Goal: Information Seeking & Learning: Learn about a topic

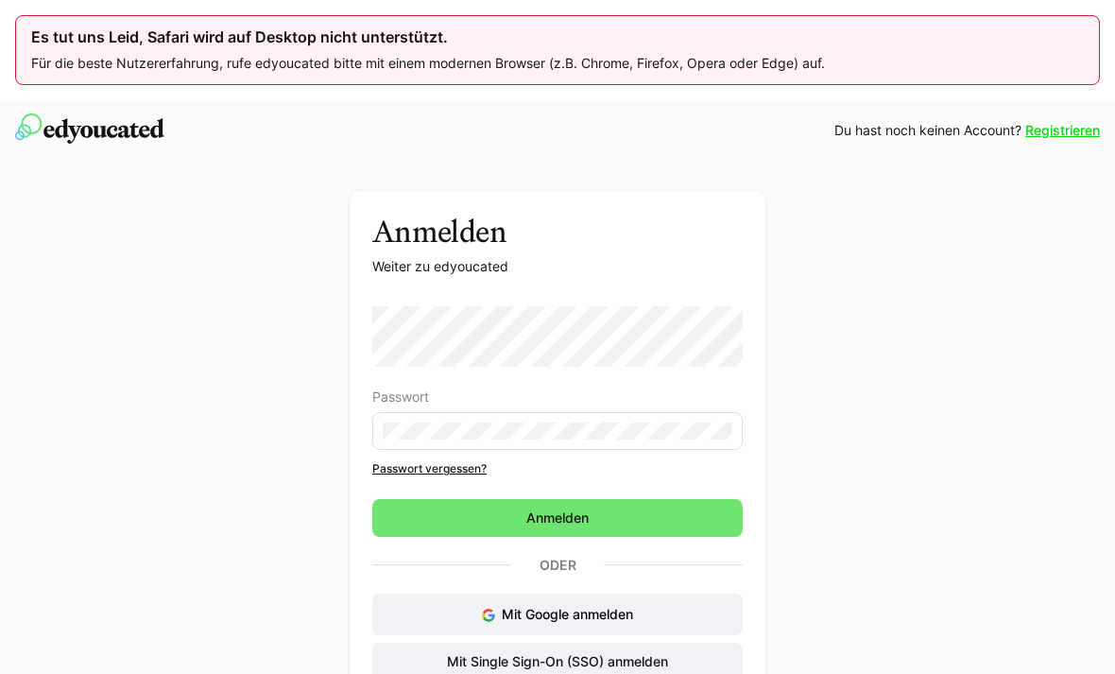
scroll to position [85, 0]
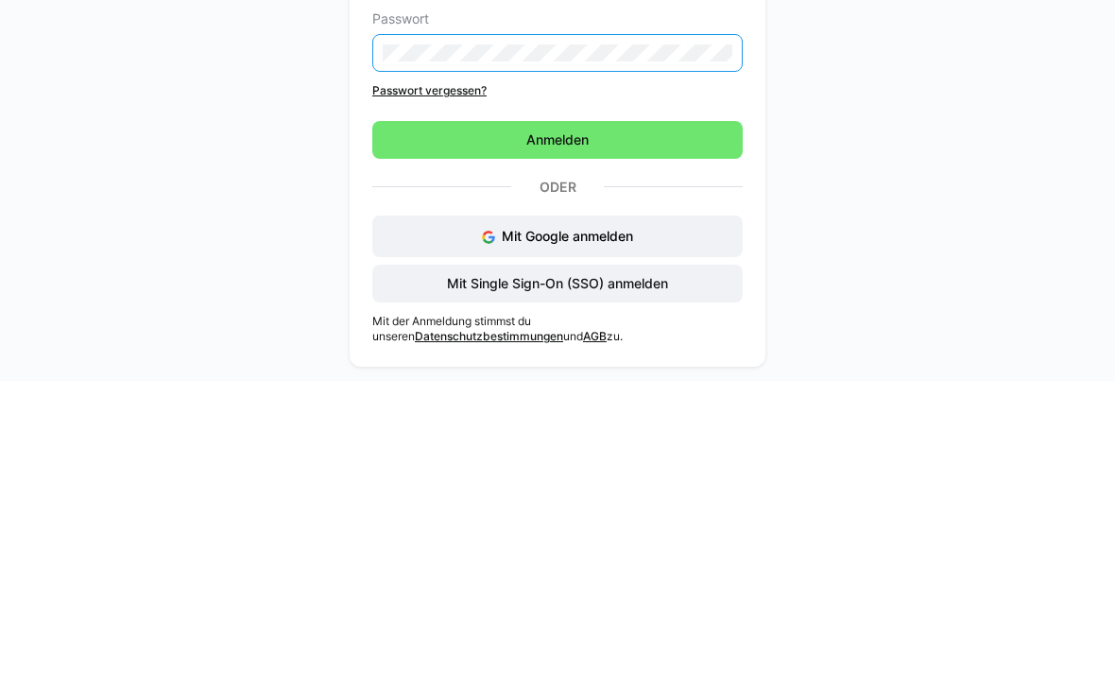
click at [645, 414] on span "Anmelden" at bounding box center [557, 433] width 370 height 38
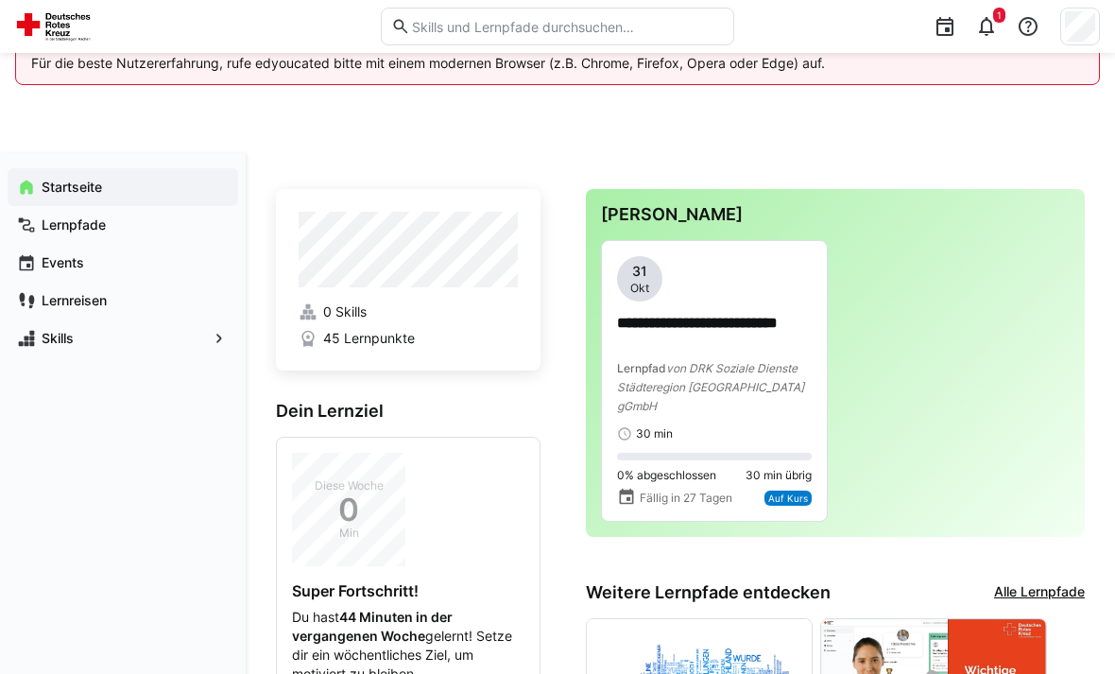
click at [767, 355] on div "**********" at bounding box center [714, 364] width 195 height 102
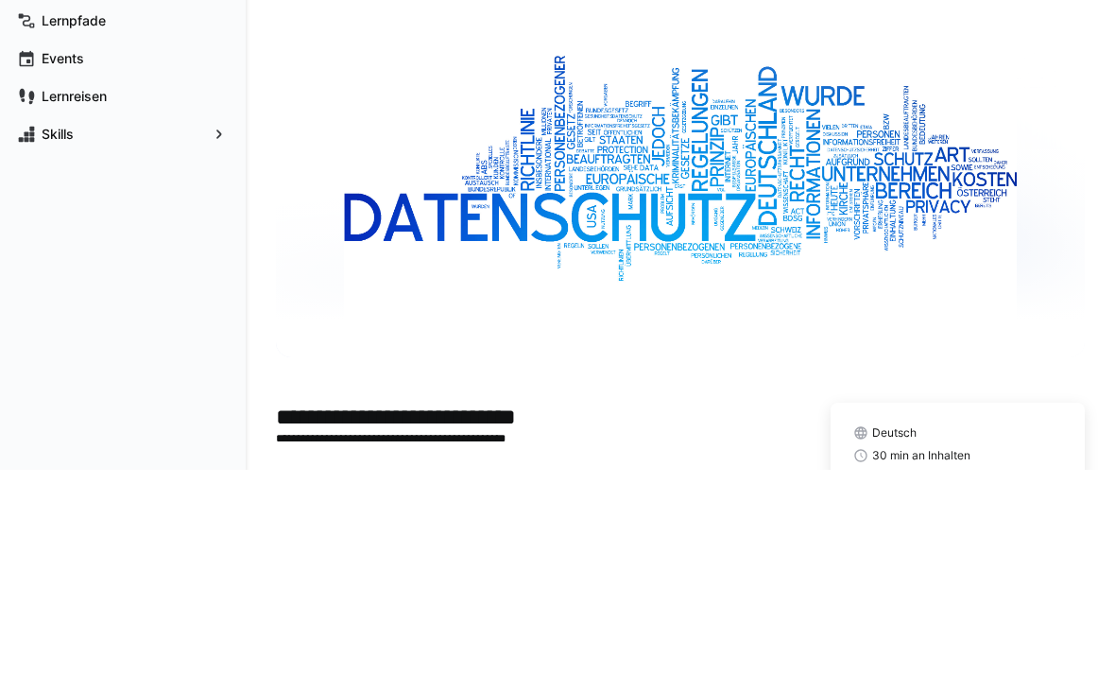
scroll to position [152, 0]
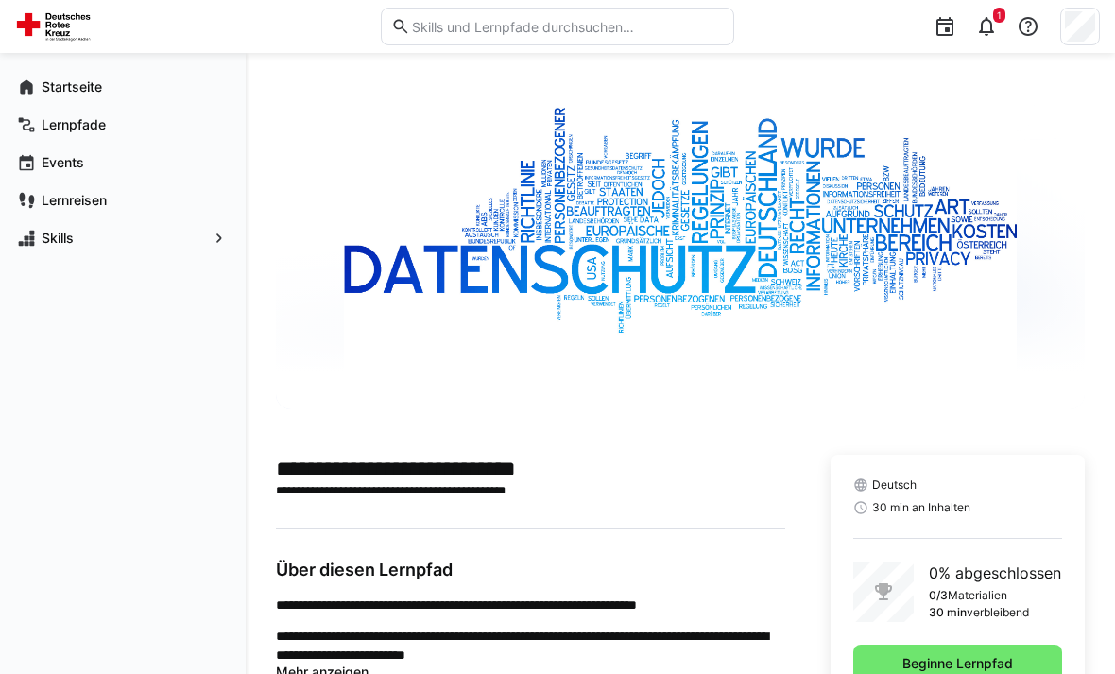
click at [1016, 647] on span "Beginne Lernpfad" at bounding box center [957, 663] width 209 height 38
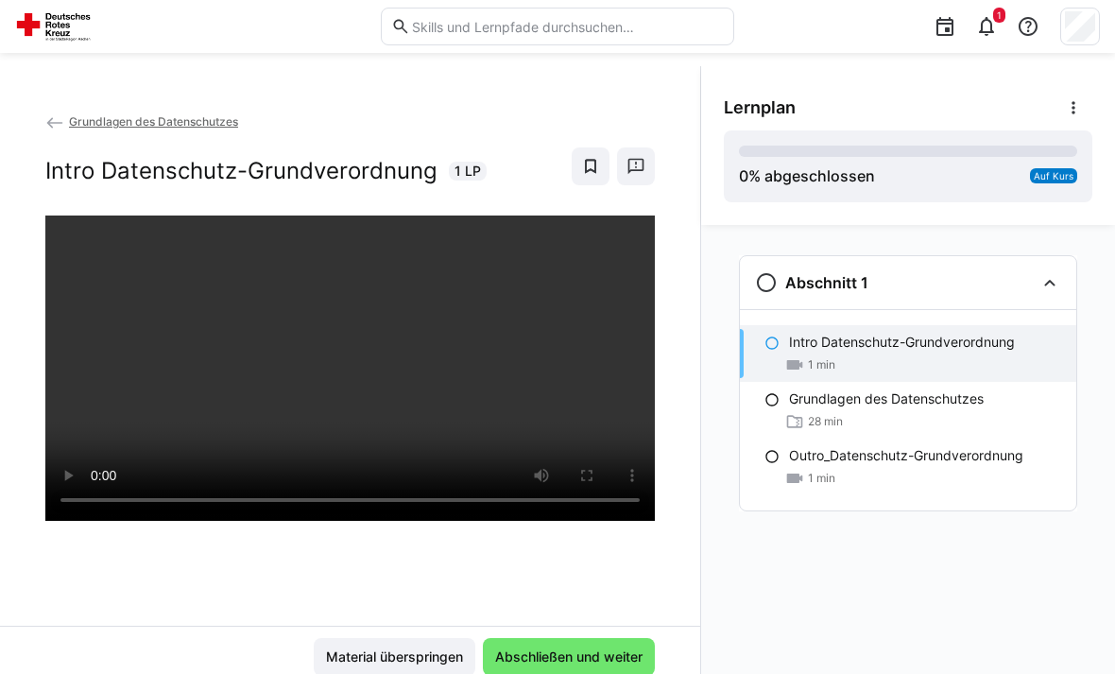
scroll to position [100, 0]
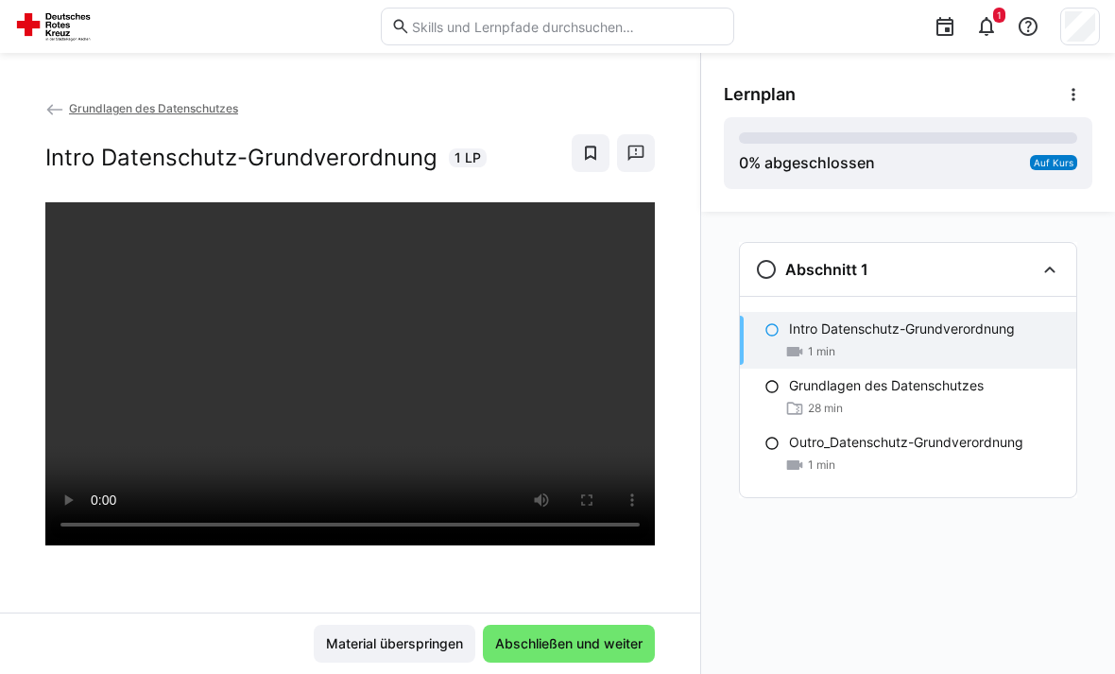
click at [623, 653] on span "Abschließen und weiter" at bounding box center [568, 643] width 153 height 19
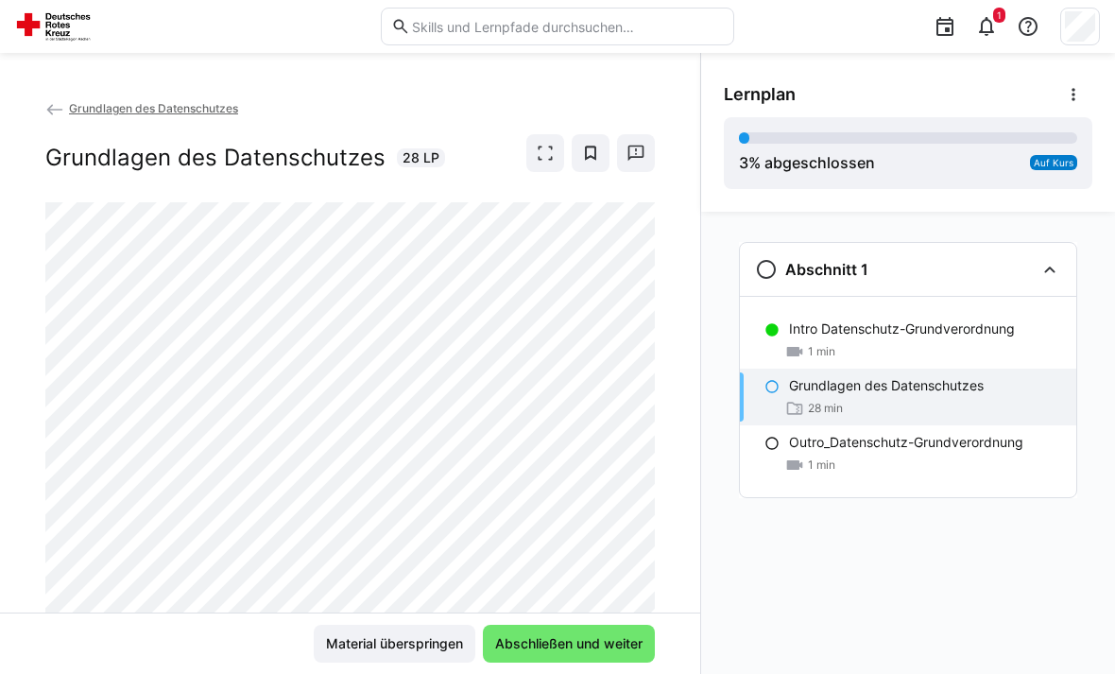
click at [588, 662] on span "Abschließen und weiter" at bounding box center [569, 644] width 172 height 38
click at [591, 653] on span "Abschließen und weiter" at bounding box center [568, 643] width 153 height 19
click at [575, 653] on span "Abschließen und weiter" at bounding box center [568, 643] width 153 height 19
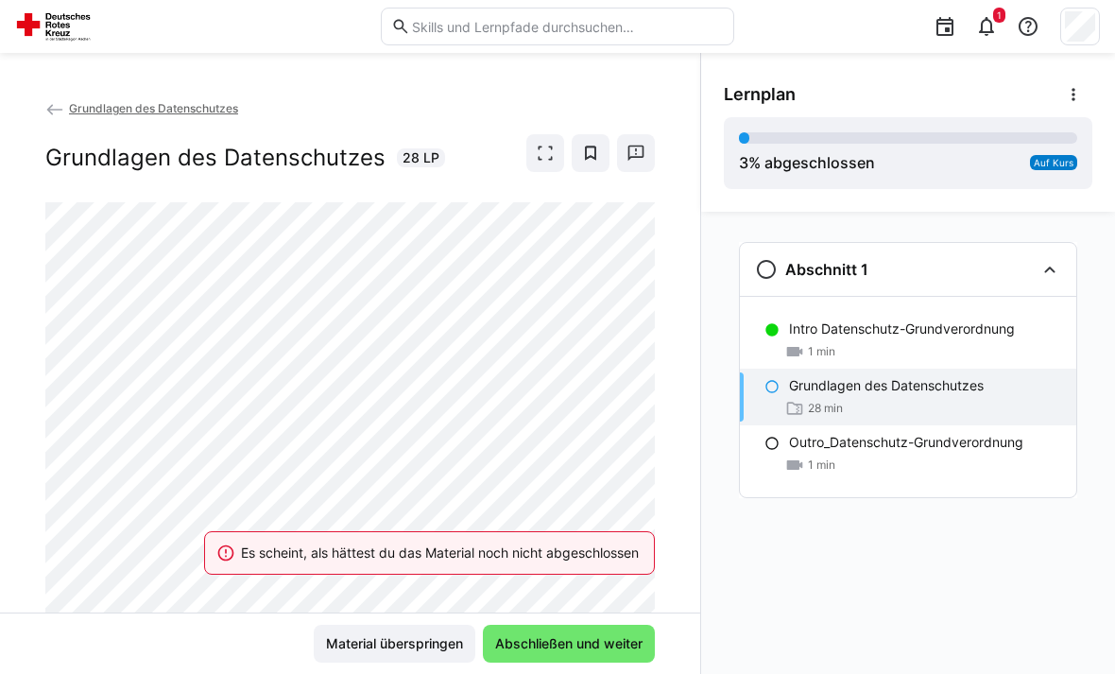
click at [594, 594] on div "Es scheint, als hättest du das Material noch nicht abgeschlossen" at bounding box center [429, 552] width 496 height 83
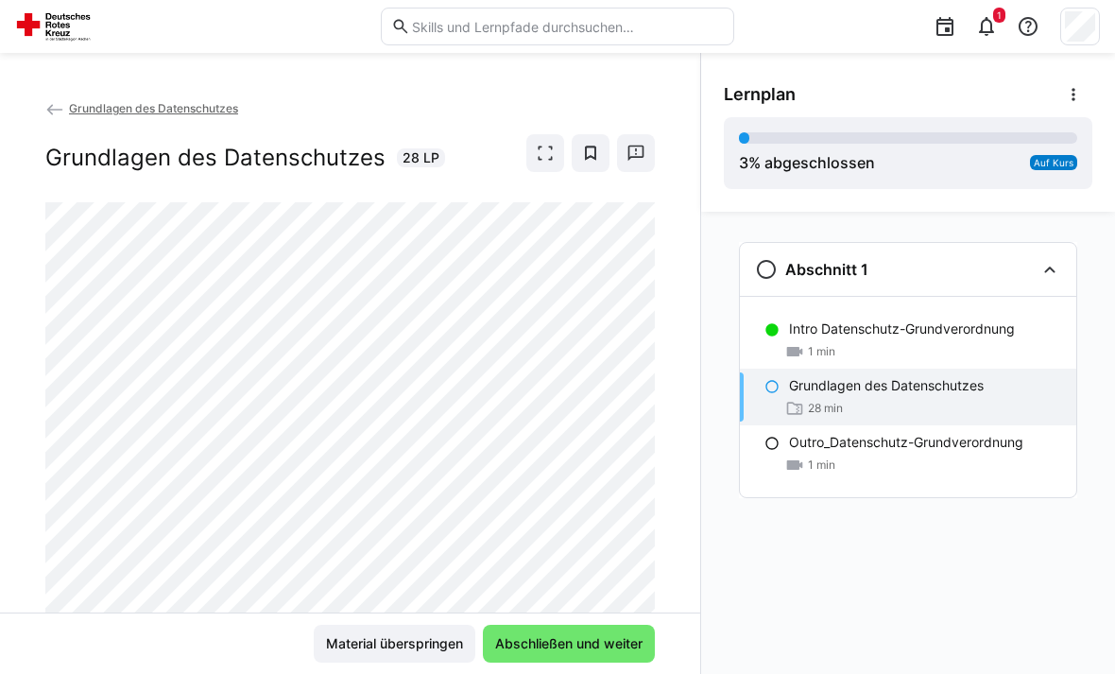
click at [603, 653] on span "Abschließen und weiter" at bounding box center [568, 643] width 153 height 19
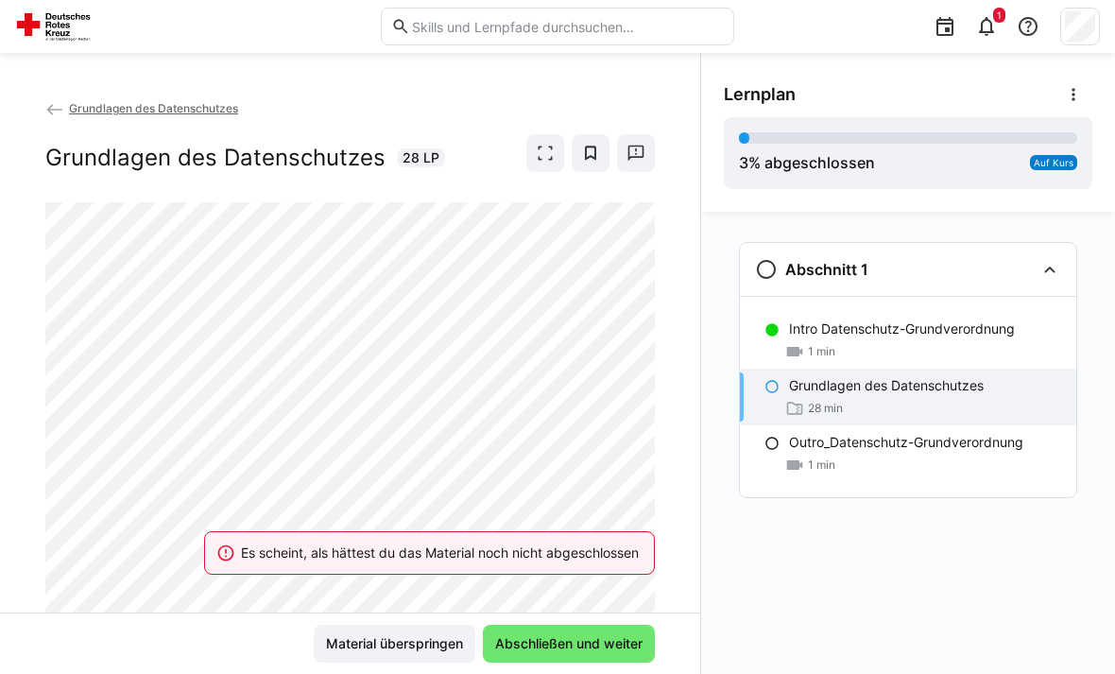
click at [595, 653] on span "Abschließen und weiter" at bounding box center [568, 643] width 153 height 19
click at [594, 653] on span "Abschließen und weiter" at bounding box center [568, 643] width 153 height 19
click at [593, 653] on span "Abschließen und weiter" at bounding box center [568, 643] width 153 height 19
click at [592, 653] on span "Abschließen und weiter" at bounding box center [568, 643] width 153 height 19
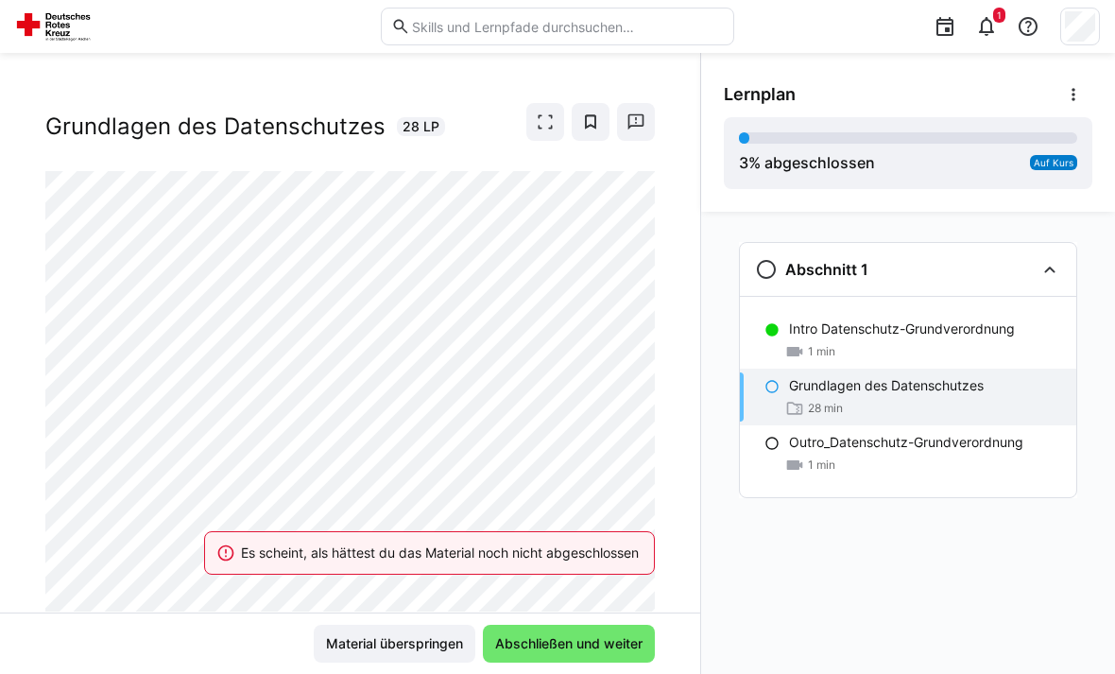
scroll to position [29, 0]
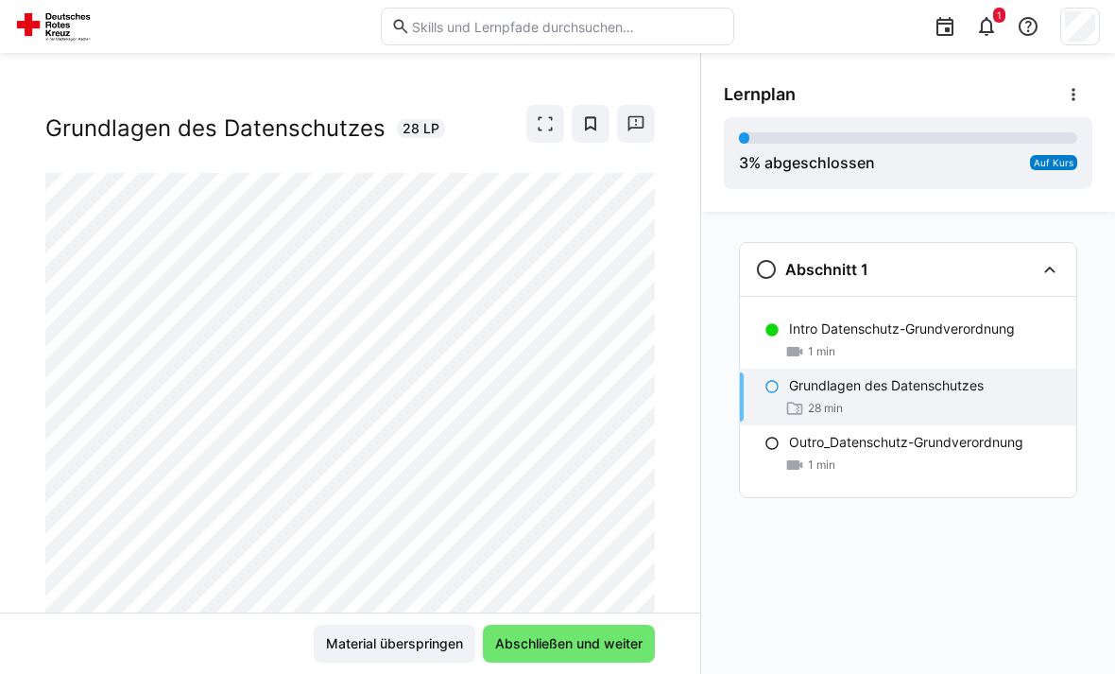
click at [420, 653] on span "Material überspringen" at bounding box center [394, 643] width 143 height 19
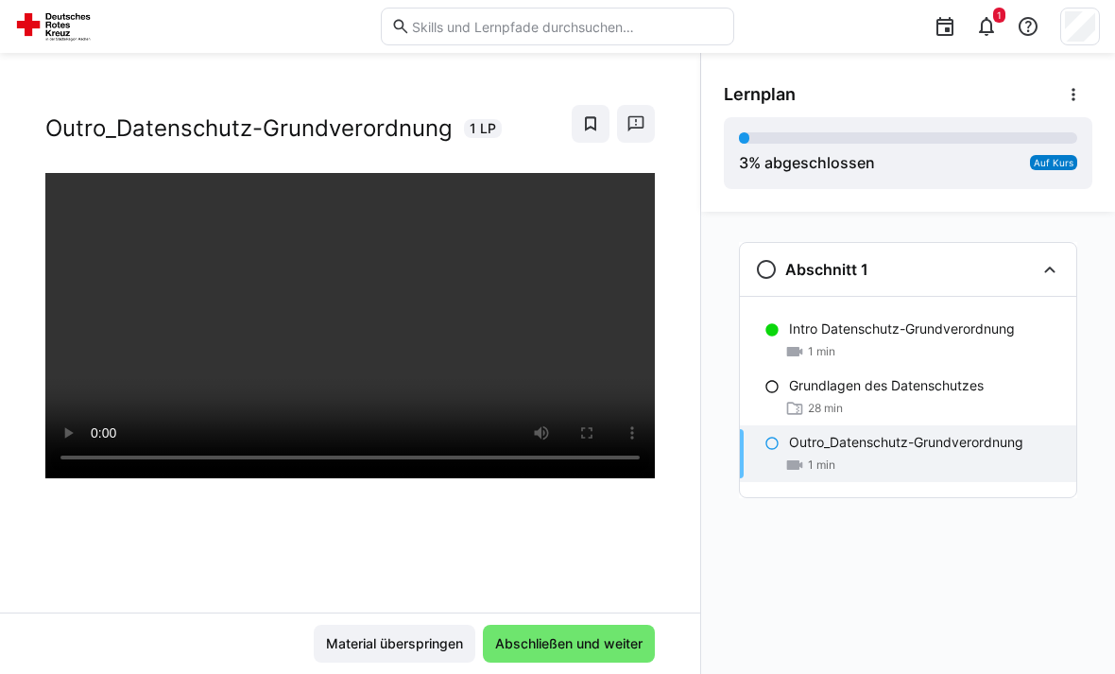
scroll to position [26, 0]
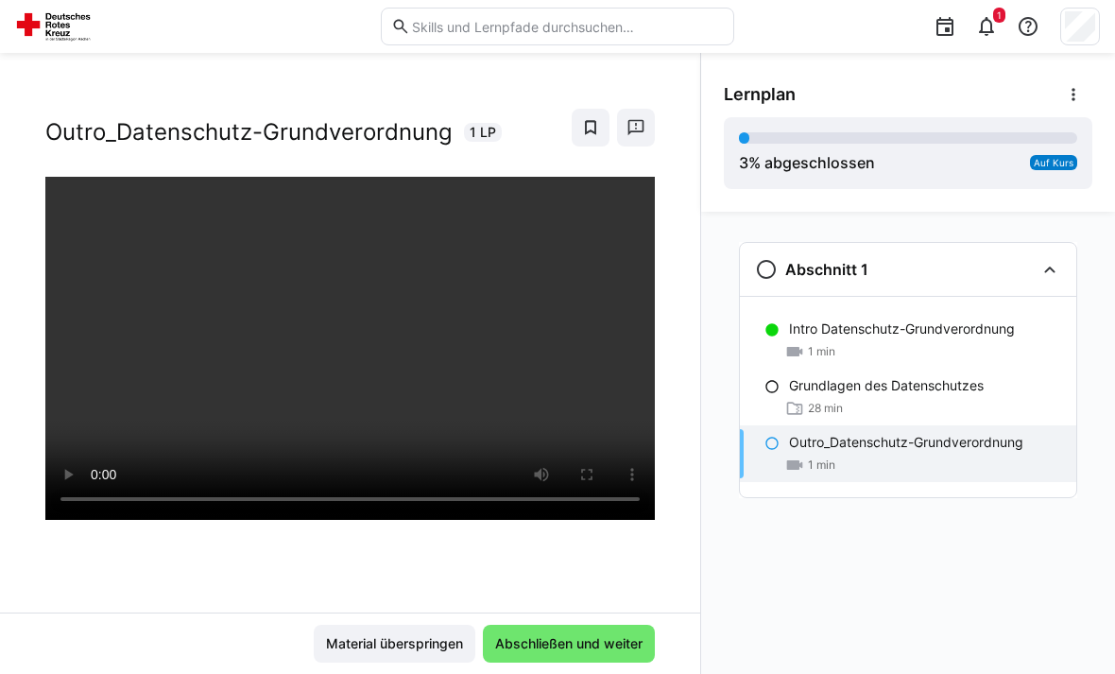
click at [849, 394] on p "Grundlagen des Datenschutzes" at bounding box center [886, 385] width 195 height 19
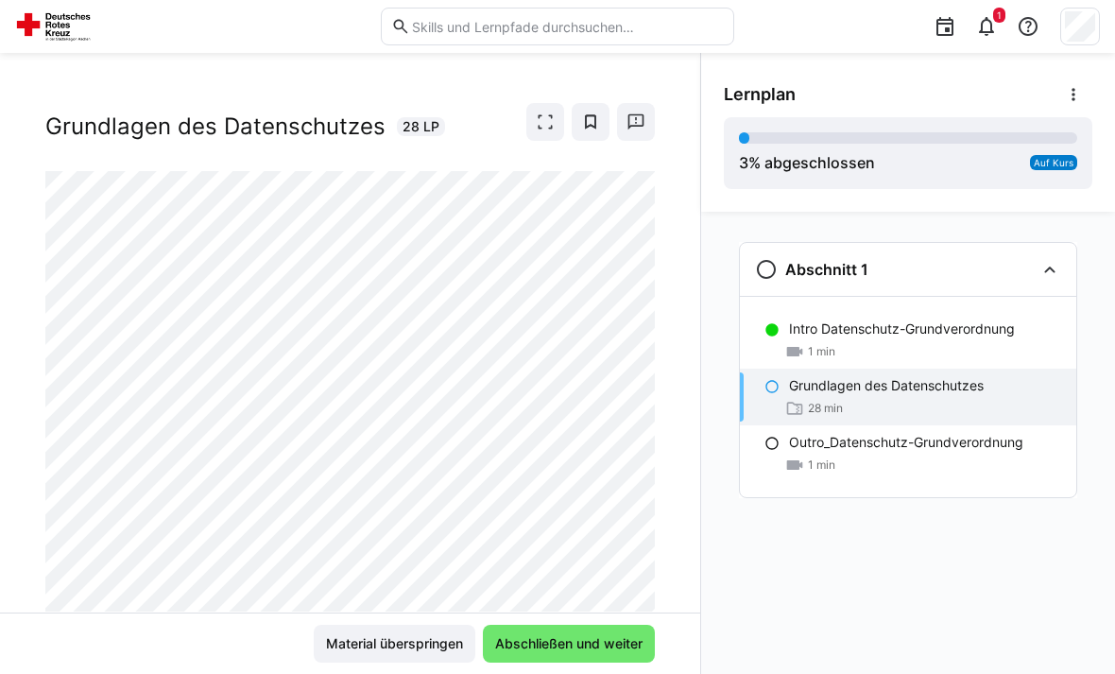
scroll to position [29, 0]
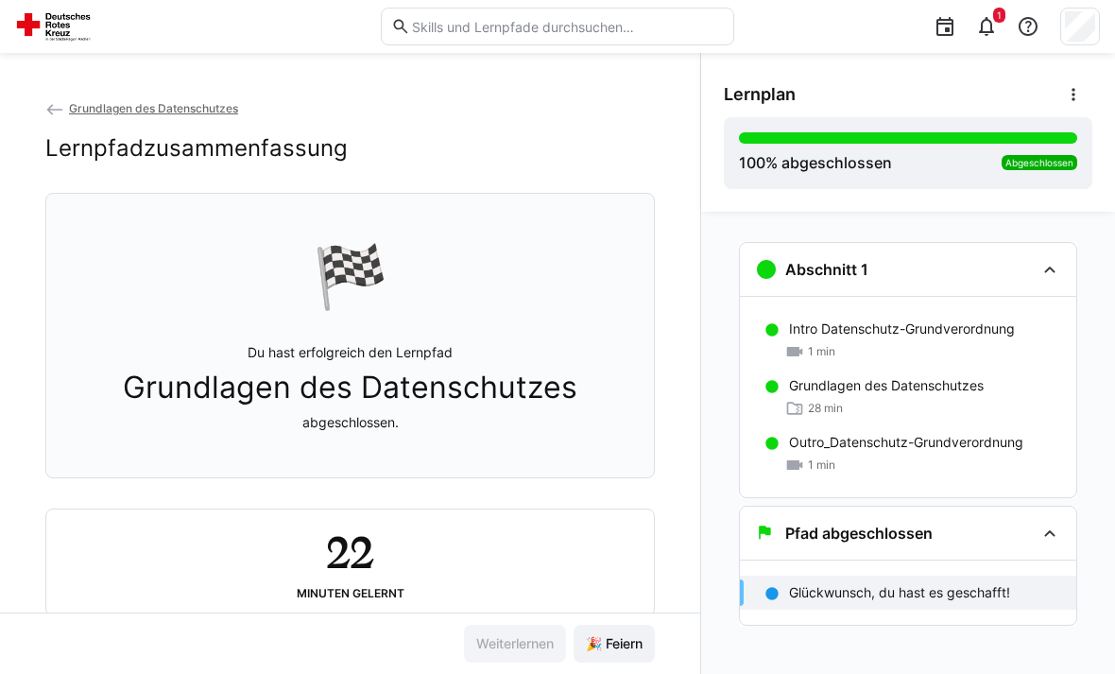
click at [625, 653] on span "🎉 Feiern" at bounding box center [614, 643] width 62 height 19
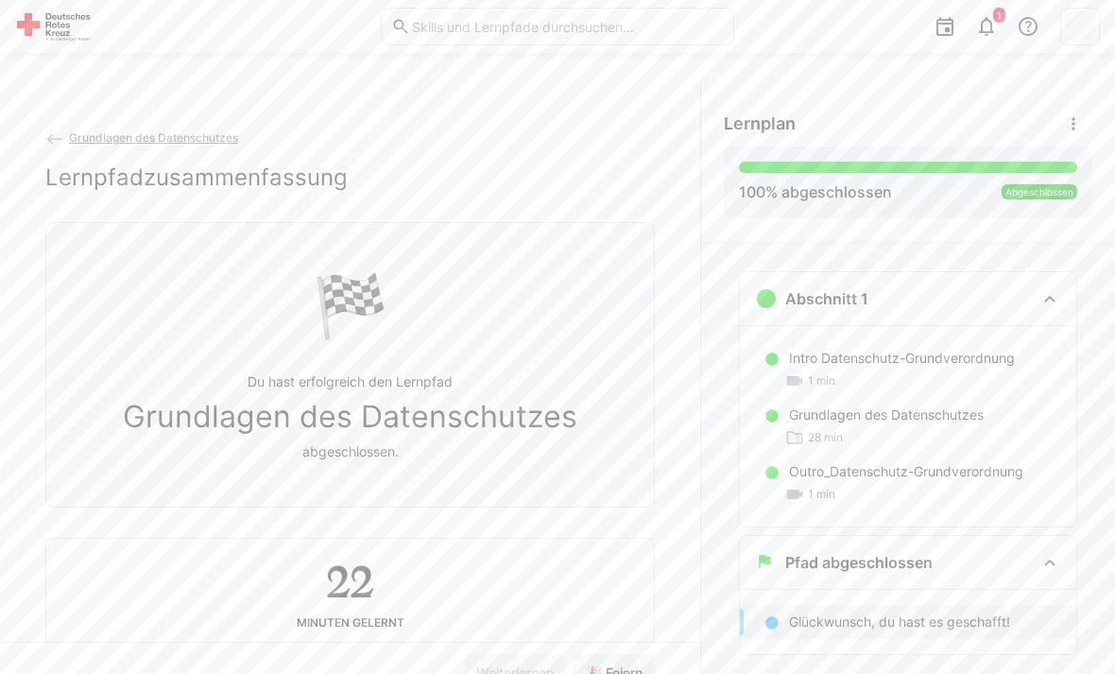
scroll to position [0, 0]
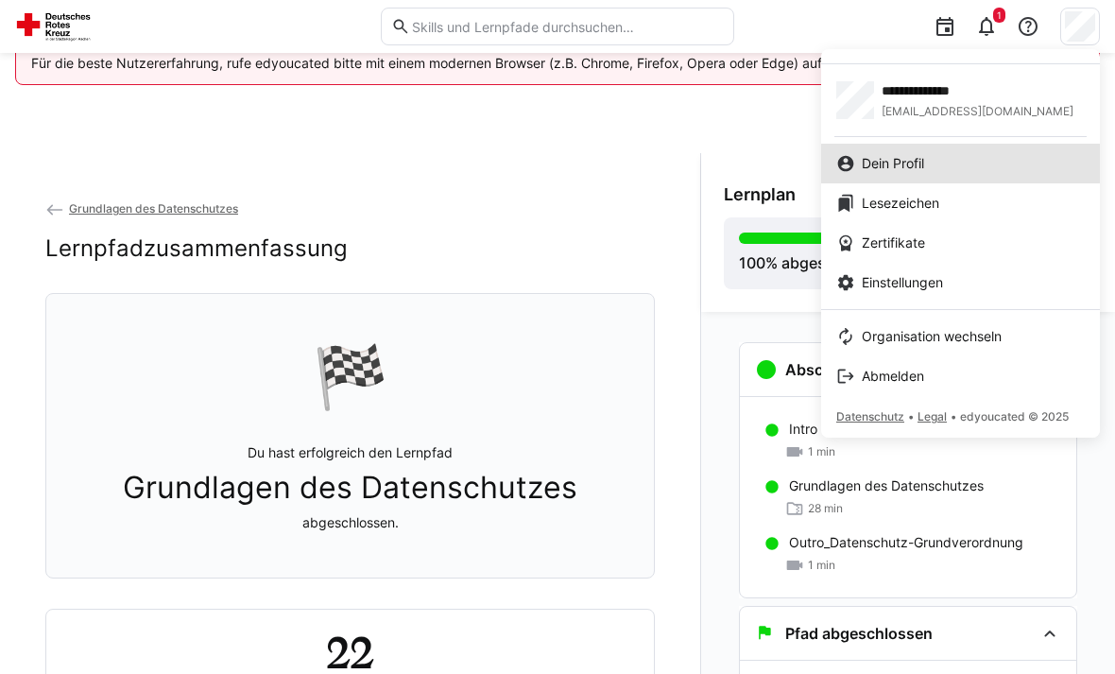
click at [931, 160] on div "Dein Profil" at bounding box center [960, 163] width 249 height 19
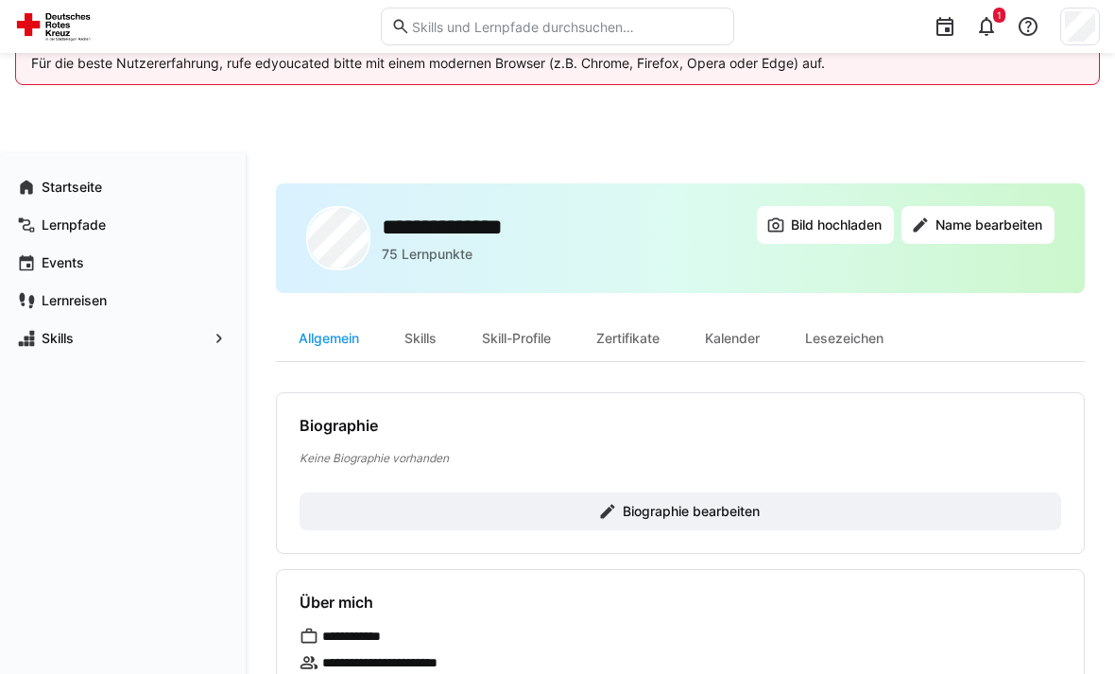
click at [952, 29] on eds-icon at bounding box center [945, 26] width 23 height 23
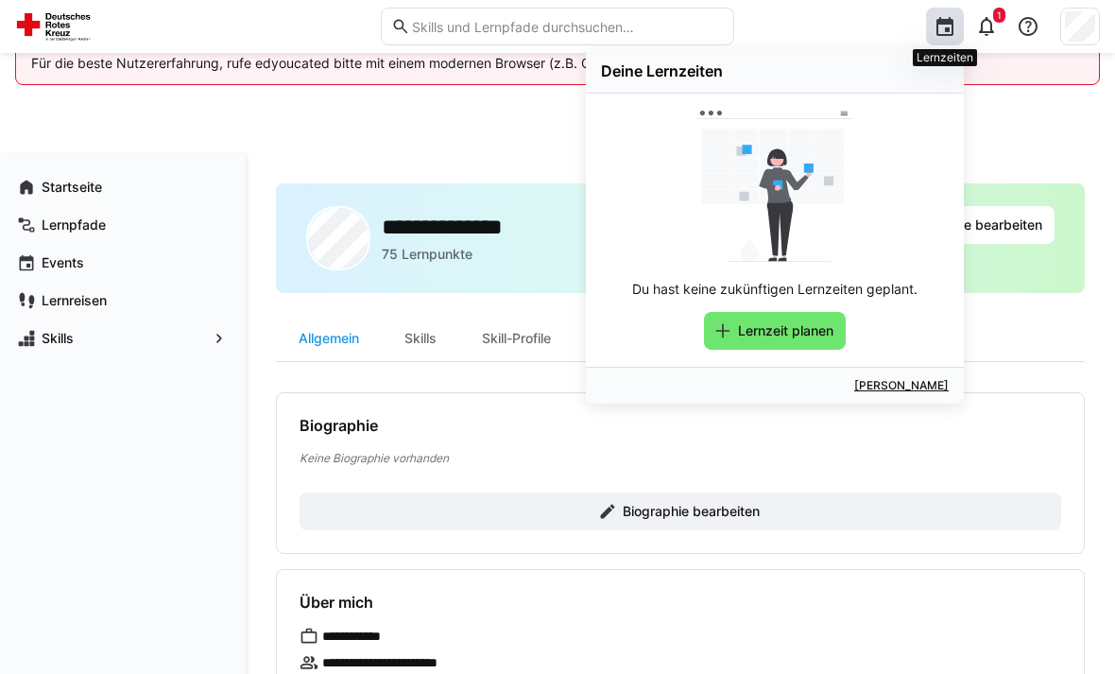
click at [1036, 119] on div "**********" at bounding box center [557, 568] width 1115 height 936
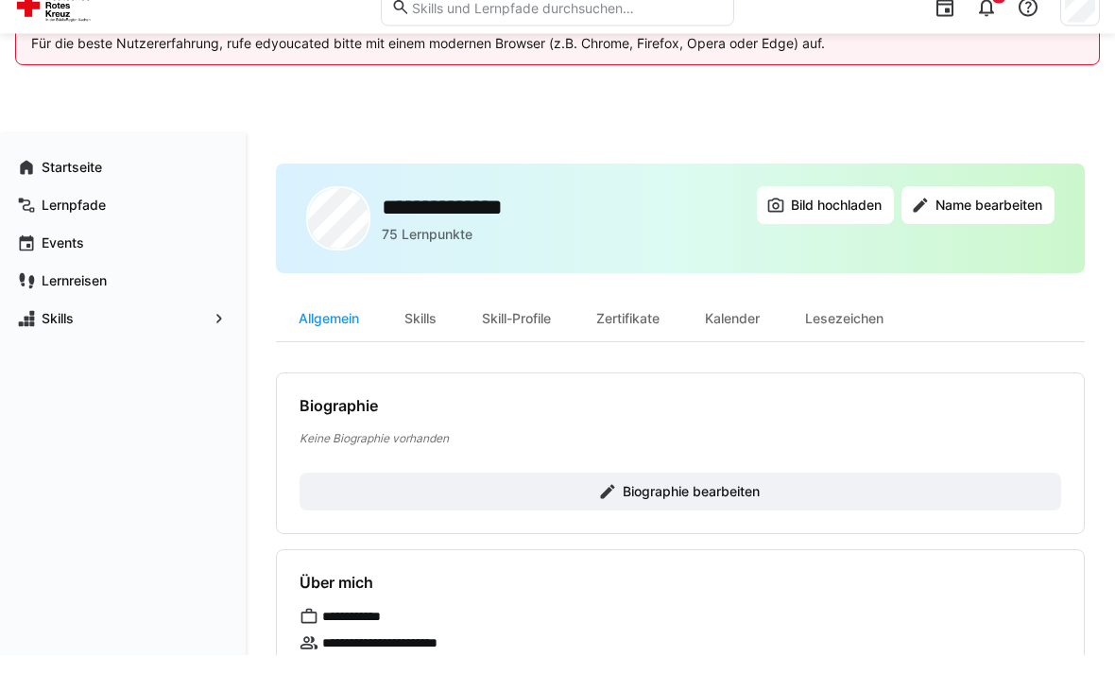
scroll to position [20, 0]
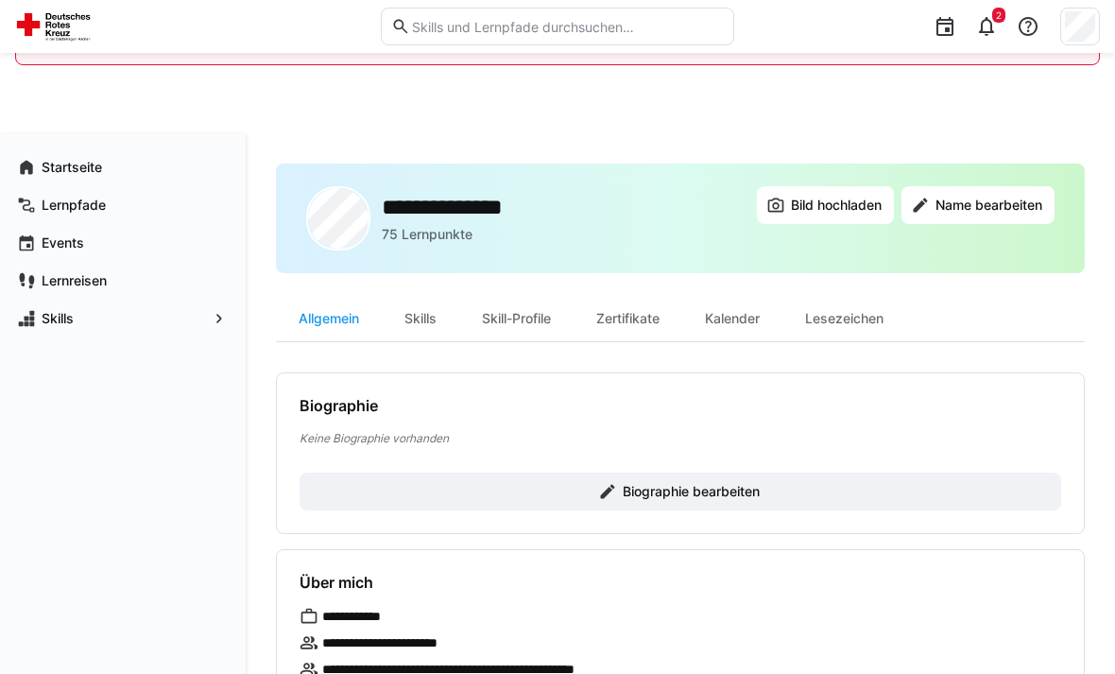
click at [431, 328] on div "Skills" at bounding box center [420, 318] width 77 height 45
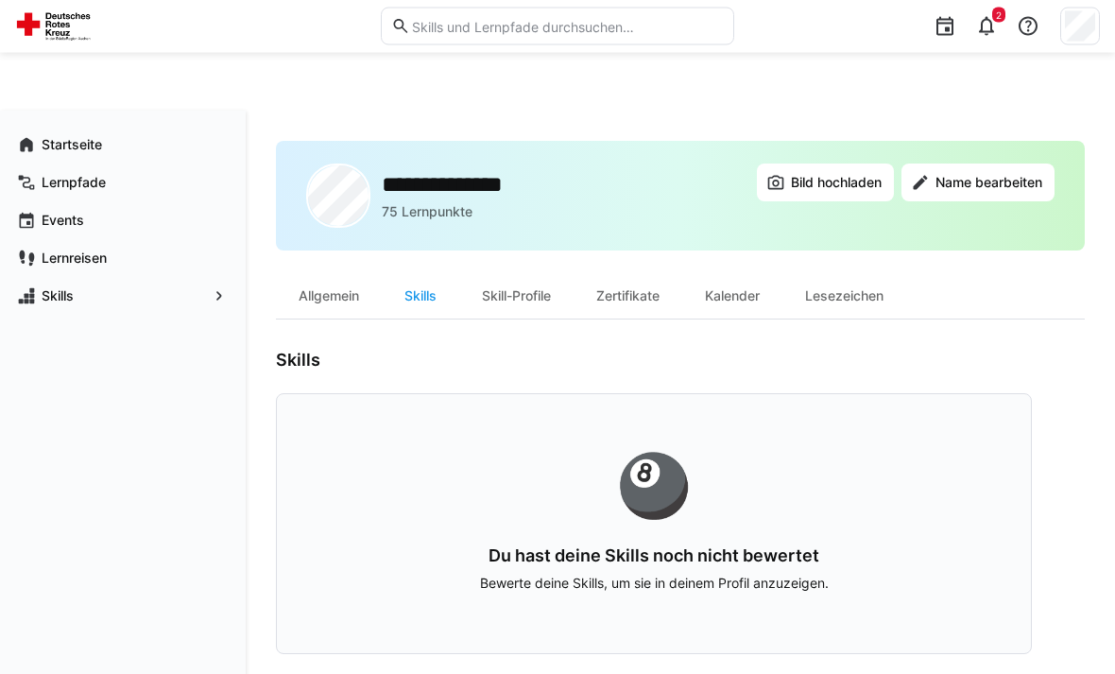
scroll to position [48, 0]
